Goal: Check status: Check status

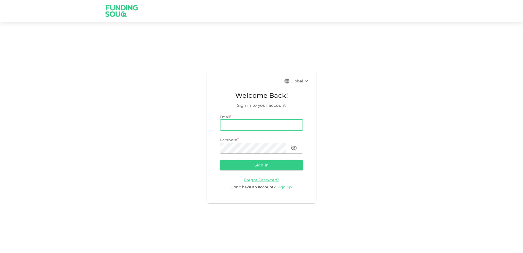
click at [261, 125] on input "email" at bounding box center [261, 125] width 83 height 11
type input "[PERSON_NAME][EMAIL_ADDRESS][DOMAIN_NAME]"
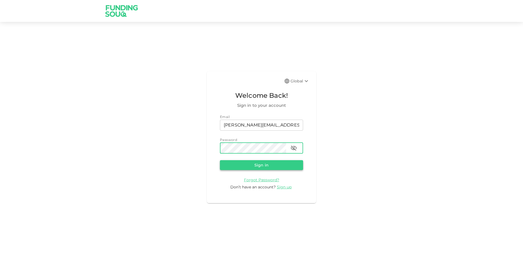
click at [264, 161] on button "Sign in" at bounding box center [261, 165] width 83 height 10
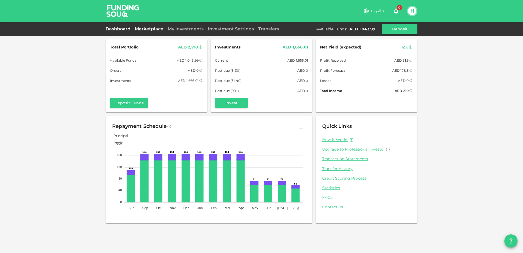
click at [153, 29] on link "Marketplace" at bounding box center [149, 28] width 33 height 5
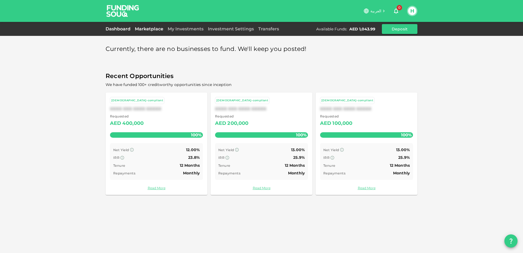
click at [129, 29] on link "Dashboard" at bounding box center [119, 28] width 27 height 5
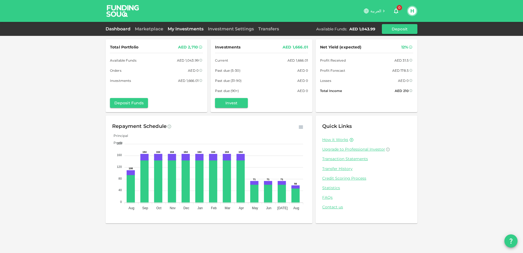
click at [184, 29] on link "My Investments" at bounding box center [186, 28] width 40 height 5
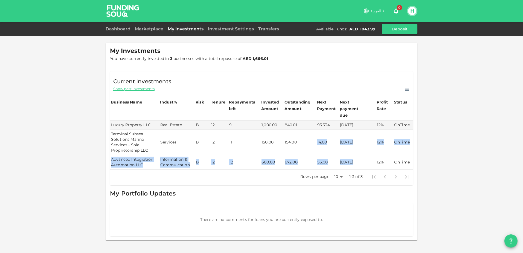
drag, startPoint x: 309, startPoint y: 136, endPoint x: 353, endPoint y: 154, distance: 48.0
click at [353, 154] on tbody "Luxury Property LLC Real Estate B 12 9 1,000.00 840.01 93.334 [DATE] 12% OnTime…" at bounding box center [261, 144] width 303 height 49
drag, startPoint x: 353, startPoint y: 154, endPoint x: 334, endPoint y: 156, distance: 19.5
click at [334, 156] on td "56.00" at bounding box center [327, 162] width 23 height 15
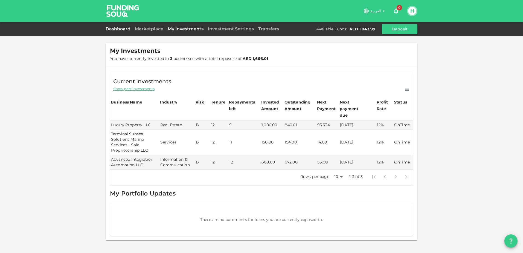
click at [120, 29] on link "Dashboard" at bounding box center [119, 28] width 27 height 5
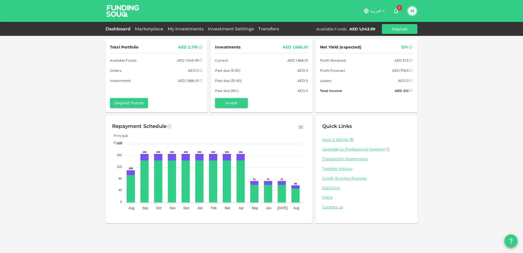
click at [299, 129] on icon "button" at bounding box center [300, 126] width 5 height 5
click at [312, 223] on div "Total Portfolio AED 2,710 Available Funds AED 1,043.99 Orders AED 0 Investments…" at bounding box center [262, 131] width 312 height 190
click at [311, 221] on div "Repayment Schedule Download CSV Principal Profit 200 200 160 160 120 120 80 80 …" at bounding box center [209, 169] width 207 height 108
click at [247, 26] on div "Investment Settings" at bounding box center [231, 29] width 50 height 7
click at [245, 28] on link "Investment Settings" at bounding box center [231, 28] width 50 height 5
